Goal: Task Accomplishment & Management: Use online tool/utility

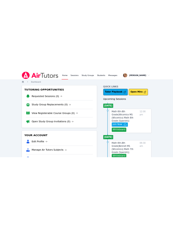
scroll to position [62, 0]
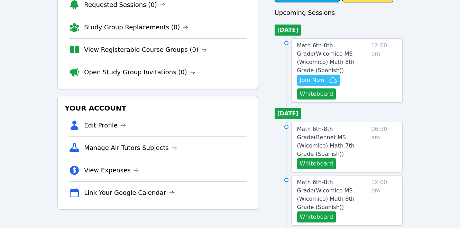
click at [323, 76] on span "Join Now" at bounding box center [312, 80] width 25 height 8
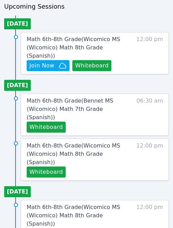
scroll to position [306, 0]
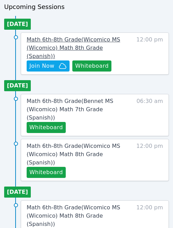
click at [71, 37] on span "Math 6th-8th Grade ( Wicomico MS (Wicomico) Math 8th Grade (Spanish) )" at bounding box center [73, 47] width 93 height 23
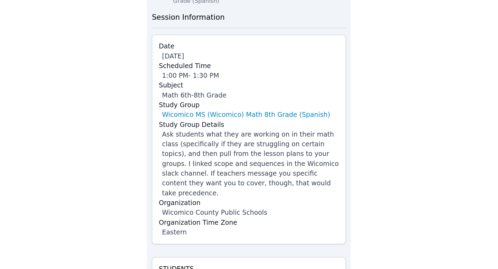
scroll to position [40, 0]
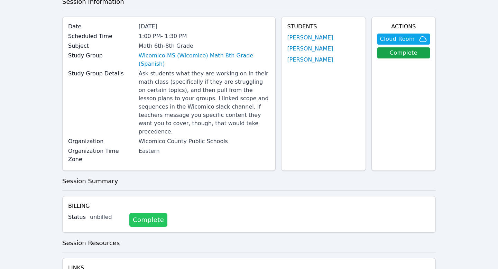
click at [144, 213] on link "Complete" at bounding box center [148, 220] width 38 height 14
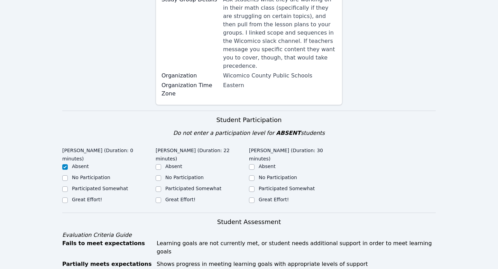
scroll to position [131, 0]
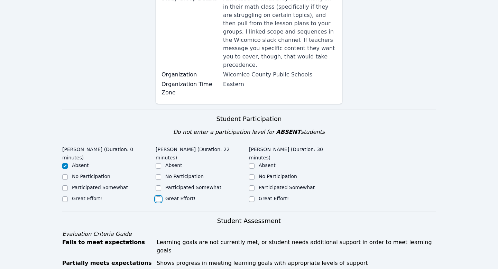
click at [157, 196] on input "Great Effort!" at bounding box center [159, 199] width 6 height 6
checkbox input "true"
click at [252, 196] on input "Great Effort!" at bounding box center [252, 199] width 6 height 6
checkbox input "true"
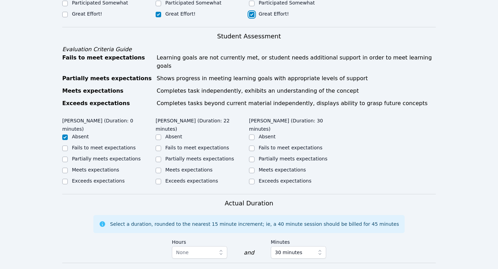
scroll to position [316, 0]
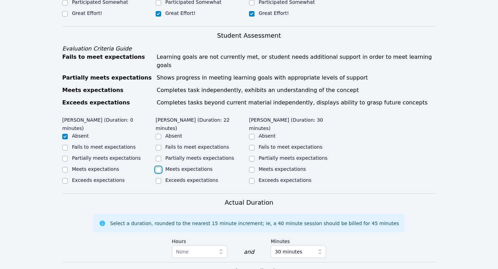
click at [158, 167] on input "Meets expectations" at bounding box center [159, 170] width 6 height 6
checkbox input "true"
click at [252, 167] on input "Meets expectations" at bounding box center [252, 170] width 6 height 6
checkbox input "true"
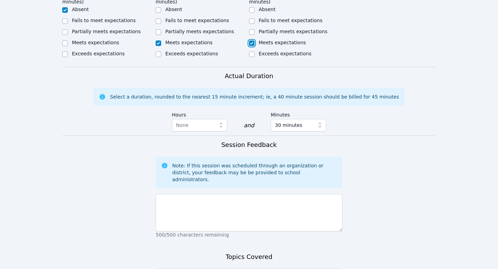
scroll to position [443, 0]
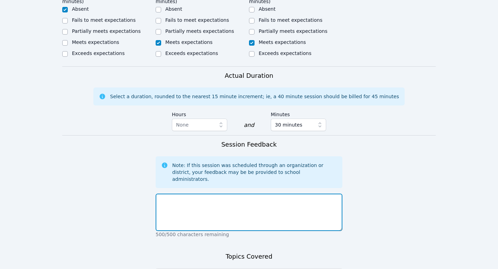
click at [268, 194] on textarea at bounding box center [249, 212] width 187 height 37
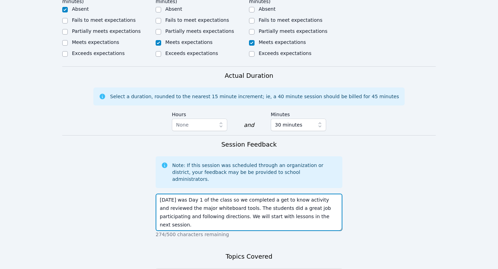
type textarea "[DATE] was Day 1 of the class so we completed a get to know activity and review…"
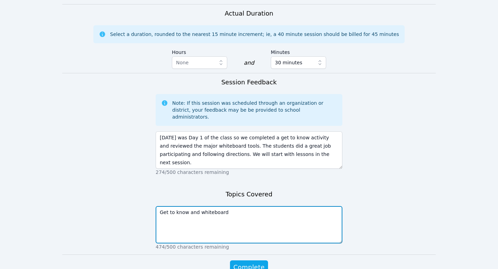
scroll to position [520, 0]
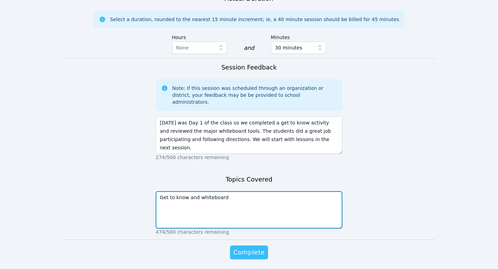
type textarea "Get to know and whiteboard"
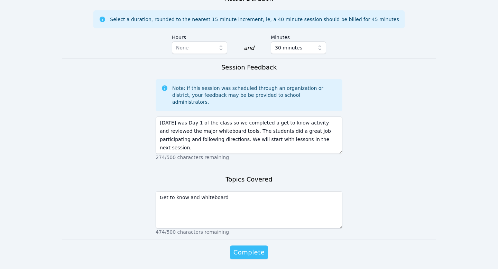
click at [256, 228] on span "Complete" at bounding box center [248, 253] width 31 height 10
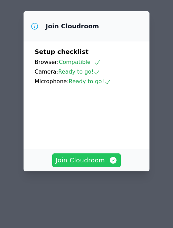
click at [80, 158] on span "Join Cloudroom" at bounding box center [87, 161] width 62 height 10
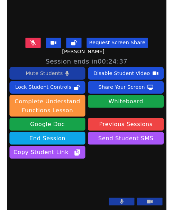
scroll to position [177, 0]
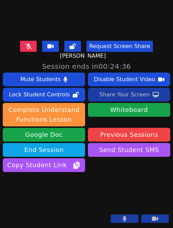
click at [108, 89] on div "Share Your Screen" at bounding box center [124, 94] width 50 height 11
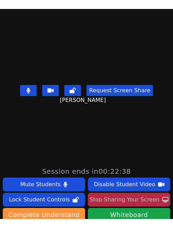
scroll to position [55, 0]
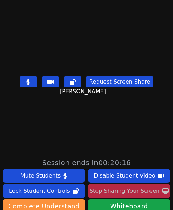
click at [144, 191] on div "Stop Sharing Your Screen" at bounding box center [125, 191] width 70 height 11
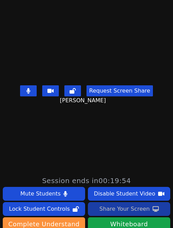
click at [131, 213] on div "Share Your Screen" at bounding box center [124, 209] width 50 height 11
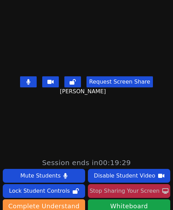
click at [150, 193] on div "Stop Sharing Your Screen" at bounding box center [125, 191] width 70 height 11
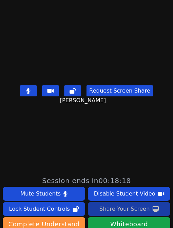
click at [121, 211] on div "Share Your Screen" at bounding box center [124, 209] width 50 height 11
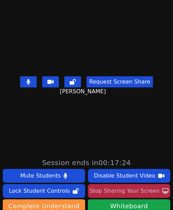
click at [146, 188] on div "Stop Sharing Your Screen" at bounding box center [125, 191] width 70 height 11
click at [146, 197] on div "Stop Sharing Your Screen" at bounding box center [125, 191] width 70 height 11
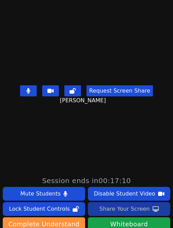
click at [142, 209] on div "Share Your Screen" at bounding box center [124, 209] width 50 height 11
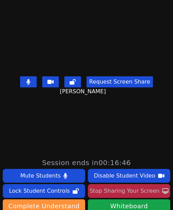
click at [137, 191] on div "Stop Sharing Your Screen" at bounding box center [125, 191] width 70 height 11
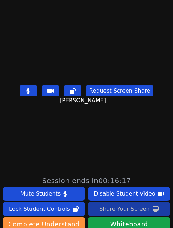
click at [140, 213] on div "Share Your Screen" at bounding box center [124, 209] width 50 height 11
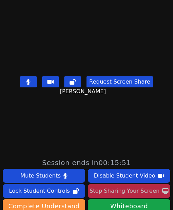
click at [134, 192] on div "Stop Sharing Your Screen" at bounding box center [125, 191] width 70 height 11
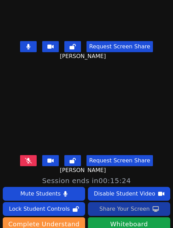
click at [143, 209] on div "Share Your Screen" at bounding box center [124, 209] width 50 height 11
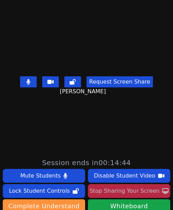
click at [155, 192] on div "Stop Sharing Your Screen" at bounding box center [125, 191] width 70 height 11
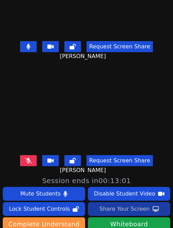
click at [135, 208] on div "Share Your Screen" at bounding box center [124, 209] width 50 height 11
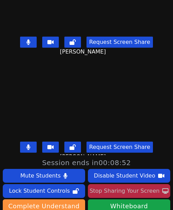
click at [139, 193] on div "Stop Sharing Your Screen" at bounding box center [125, 191] width 70 height 11
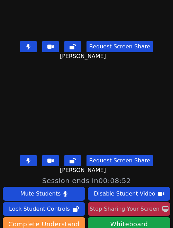
click at [139, 211] on div "Stop Sharing Your Screen" at bounding box center [125, 209] width 70 height 11
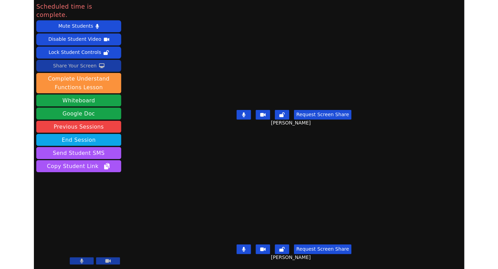
scroll to position [0, 0]
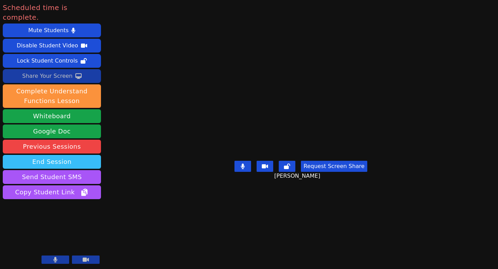
click at [54, 155] on button "End Session" at bounding box center [52, 162] width 98 height 14
